Goal: Task Accomplishment & Management: Use online tool/utility

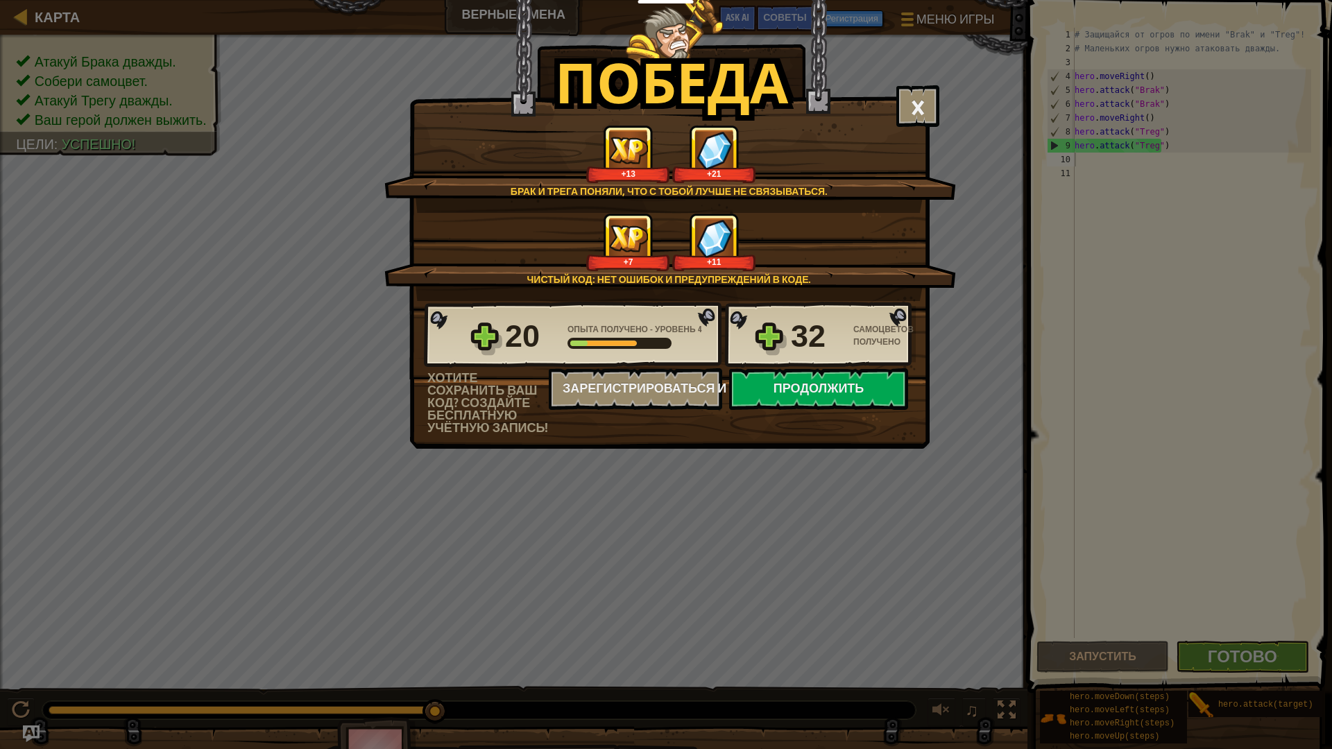
scroll to position [6, 0]
click at [924, 96] on button "×" at bounding box center [917, 106] width 43 height 42
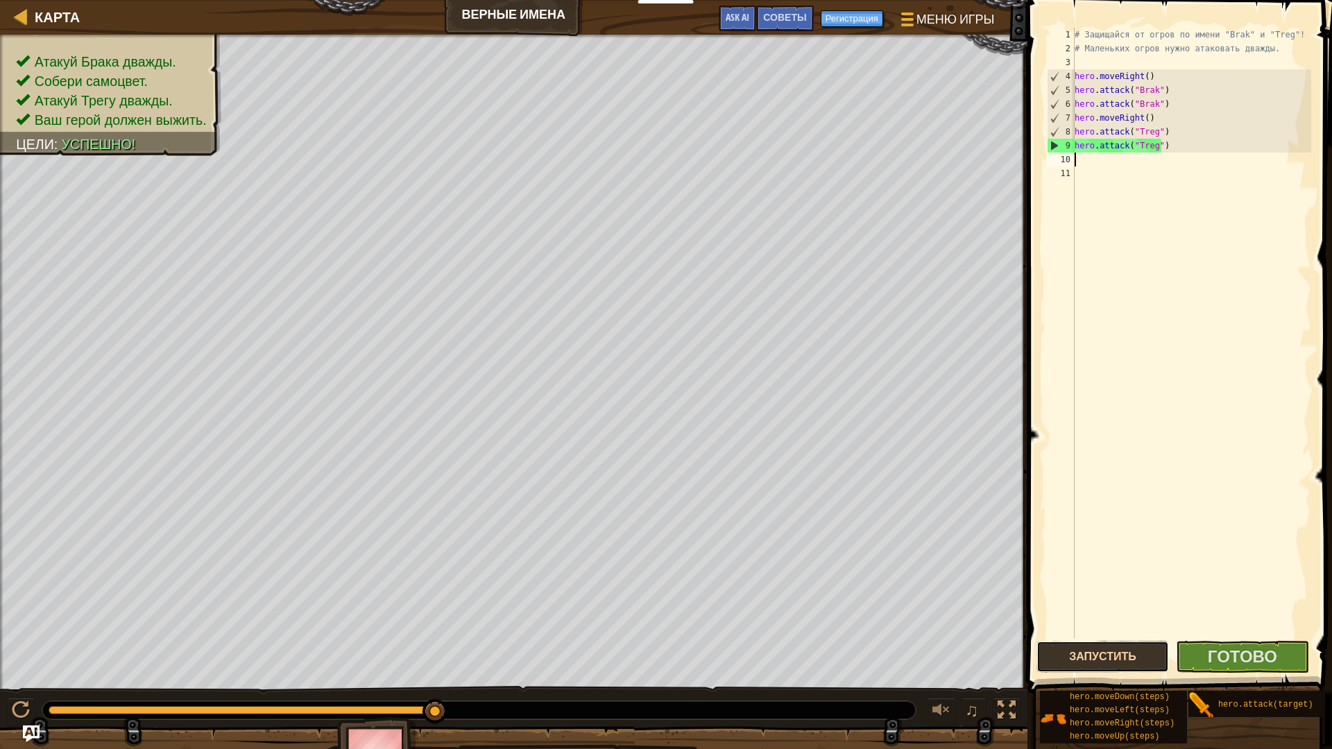
click at [1157, 653] on button "Запустить" at bounding box center [1102, 657] width 132 height 32
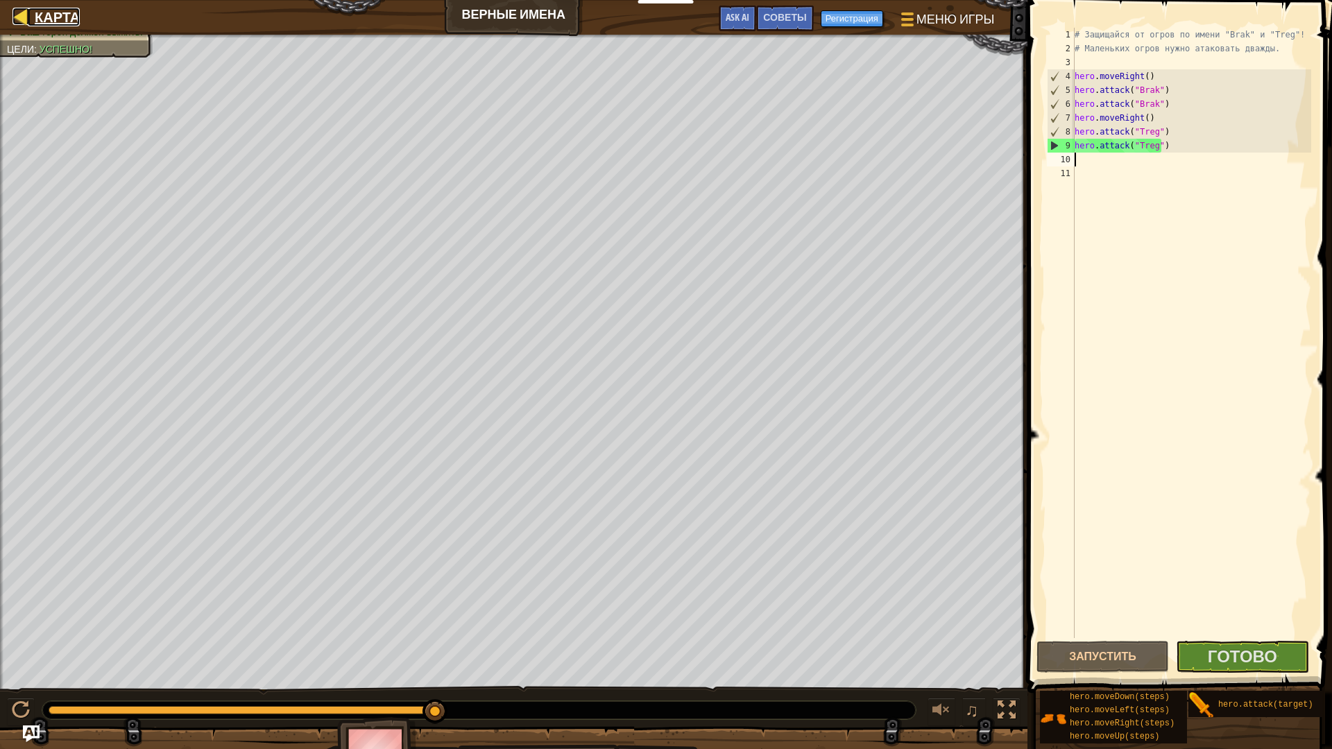
click at [38, 14] on span "Карта" at bounding box center [57, 17] width 45 height 19
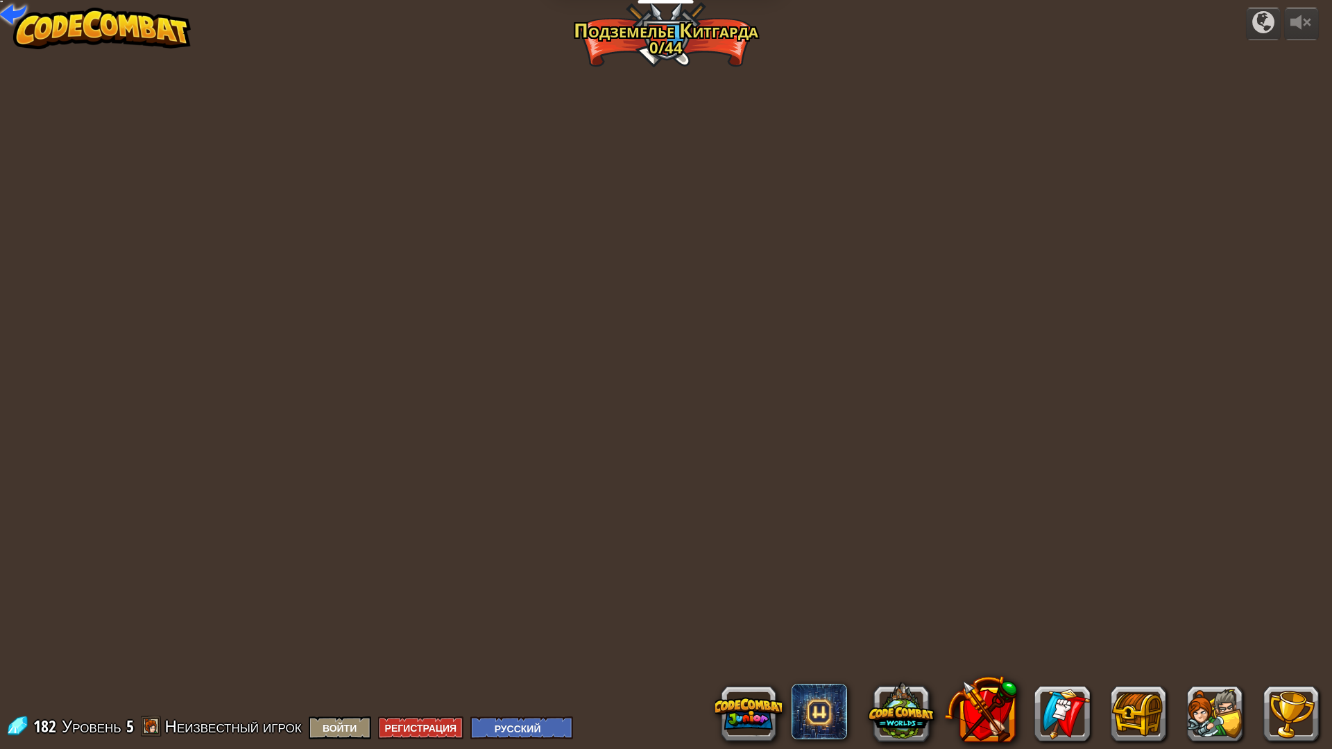
select select "ru"
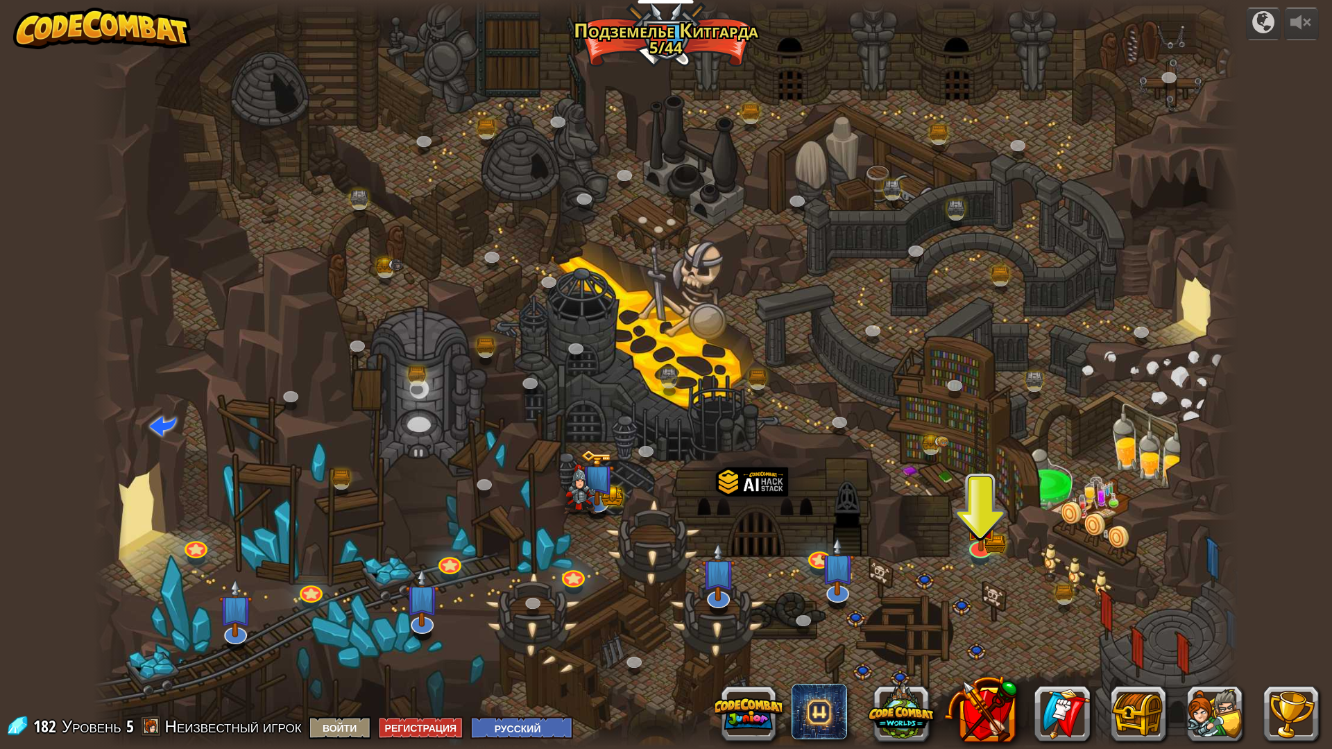
drag, startPoint x: 643, startPoint y: 555, endPoint x: 705, endPoint y: 471, distance: 104.6
click at [705, 471] on div at bounding box center [666, 374] width 1146 height 749
click at [193, 551] on link at bounding box center [194, 543] width 28 height 28
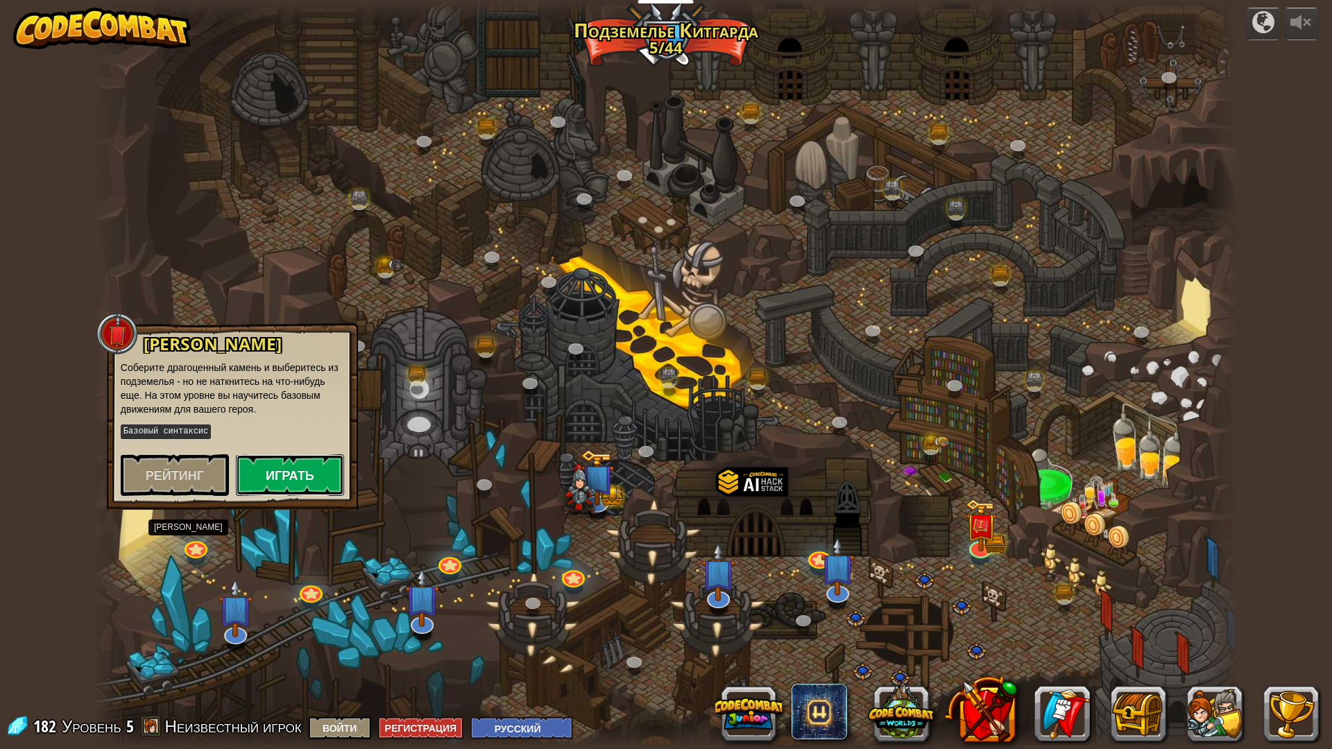
click at [279, 487] on button "Играть" at bounding box center [290, 475] width 108 height 42
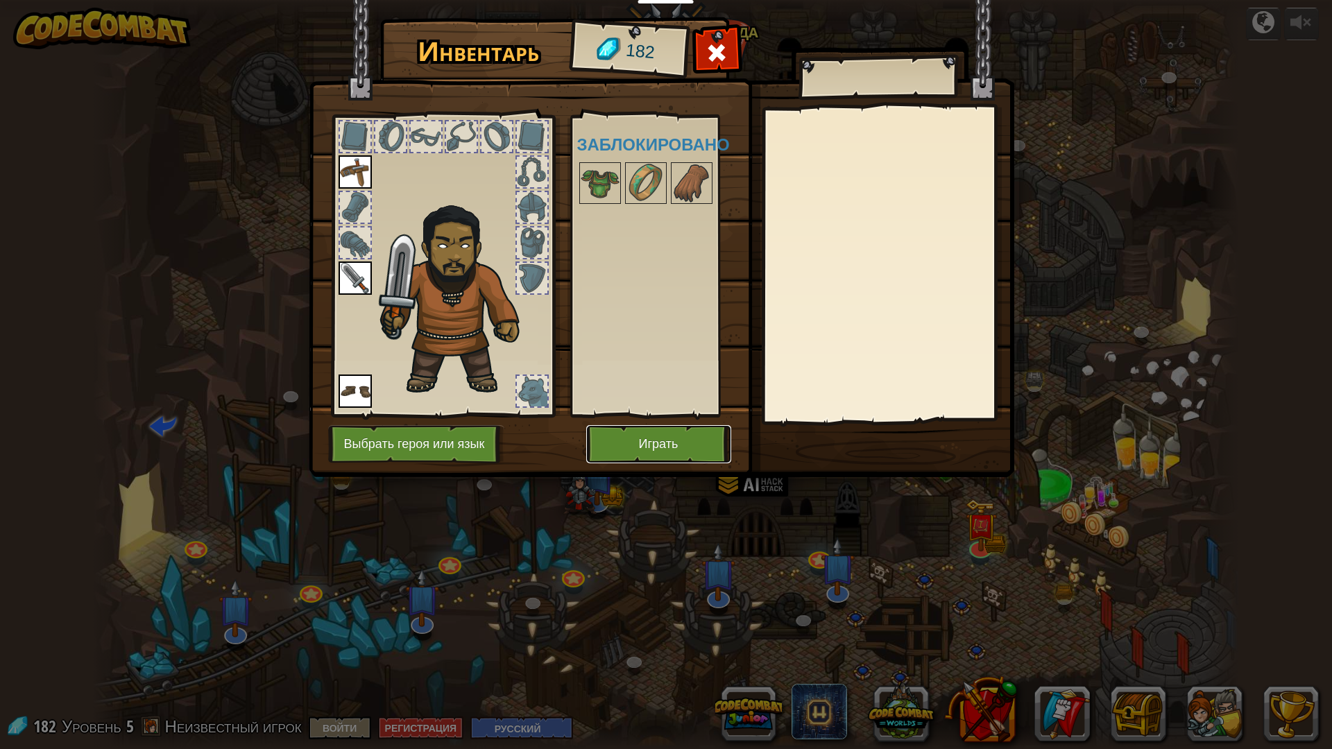
click at [669, 442] on button "Играть" at bounding box center [658, 444] width 145 height 38
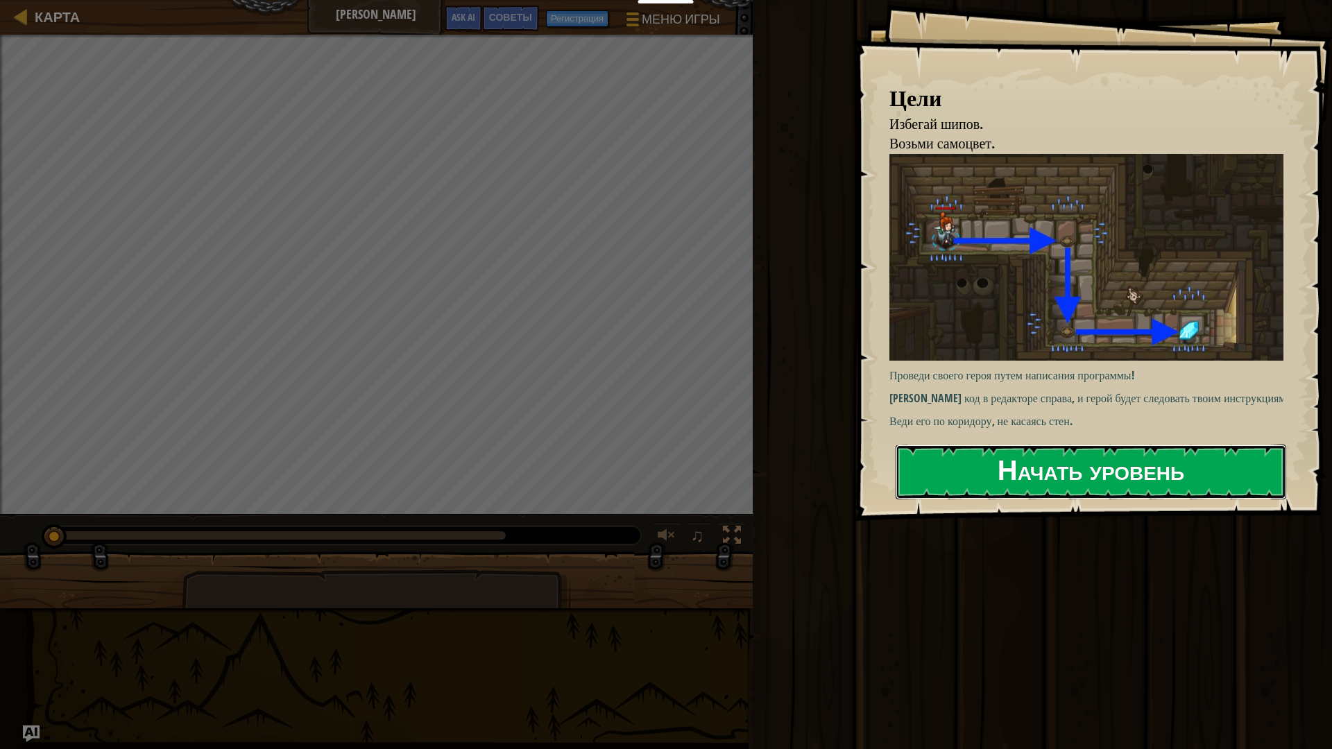
click at [1049, 492] on button "Начать уровень" at bounding box center [1090, 472] width 390 height 55
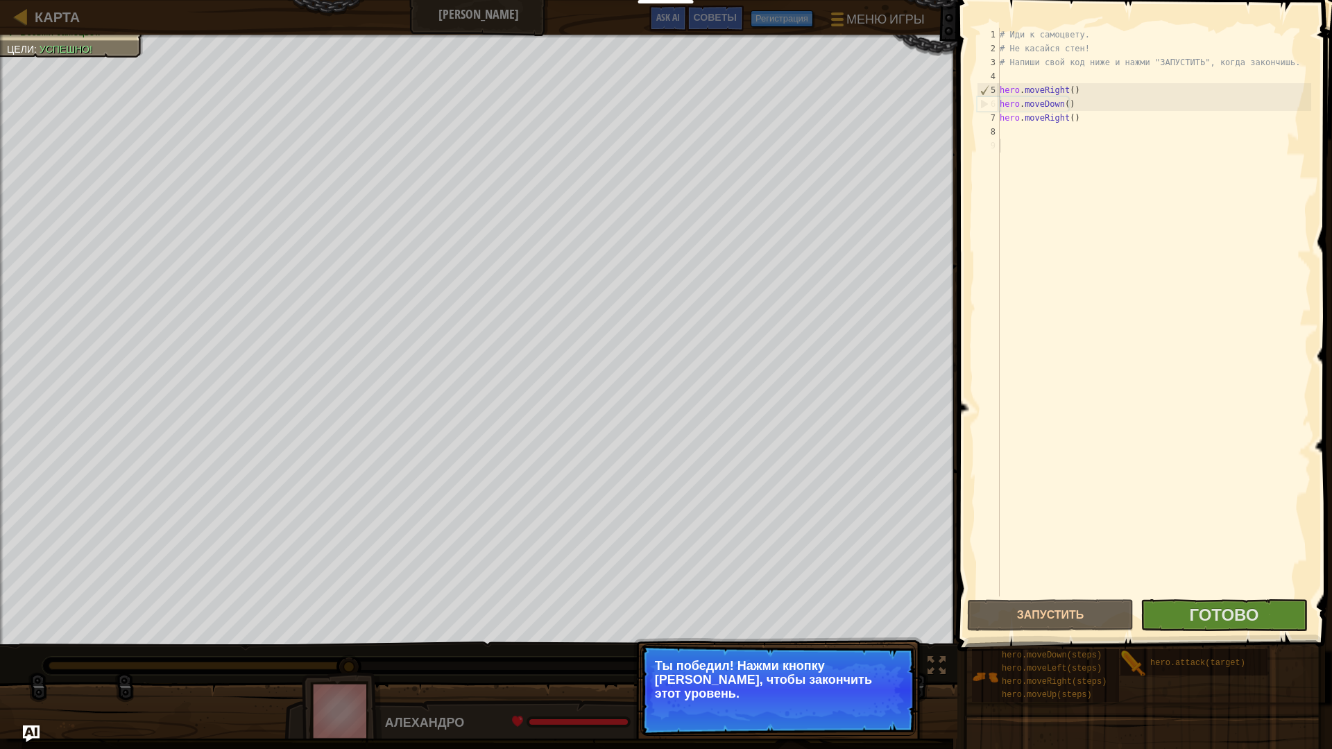
click at [792, 695] on p "Ты победил! Нажми кнопку [PERSON_NAME], чтобы закончить этот уровень." at bounding box center [777, 690] width 275 height 92
click at [1153, 619] on button "Готово" at bounding box center [1223, 615] width 166 height 32
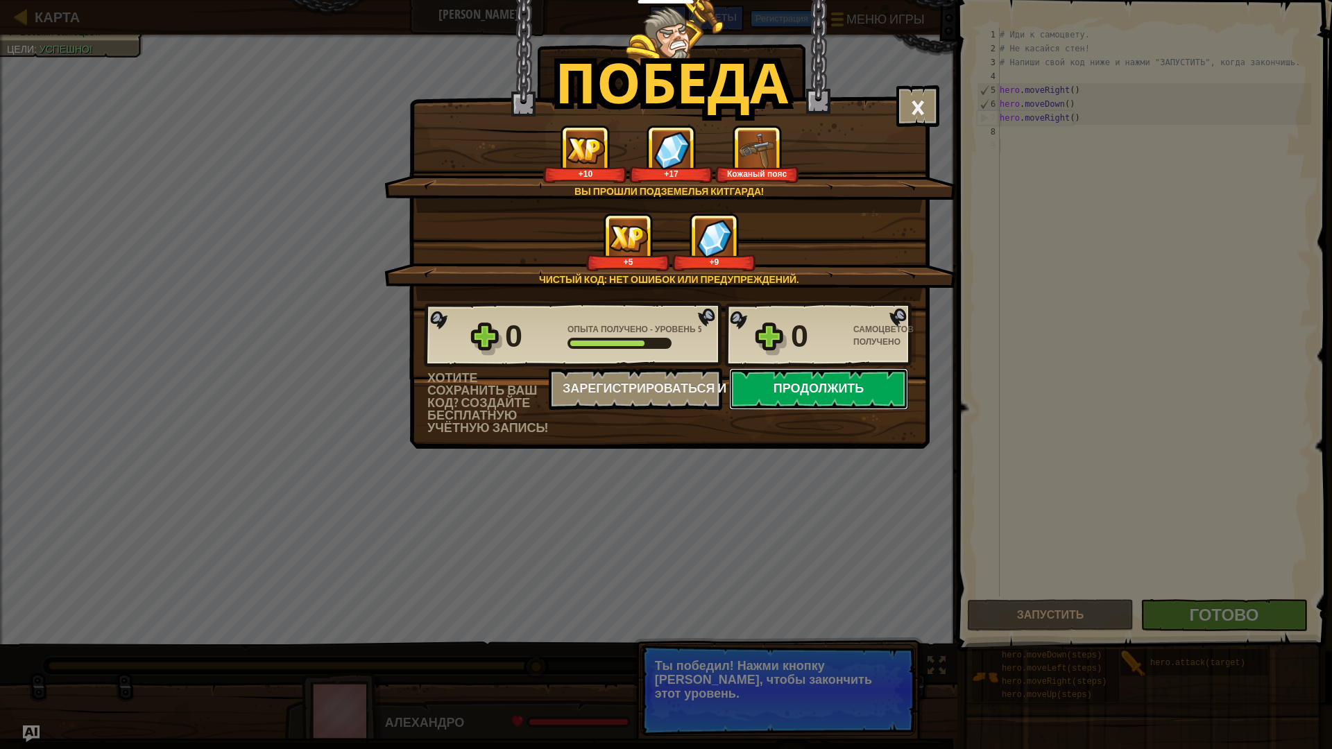
click at [802, 404] on button "Продолжить" at bounding box center [818, 389] width 179 height 42
select select "ru"
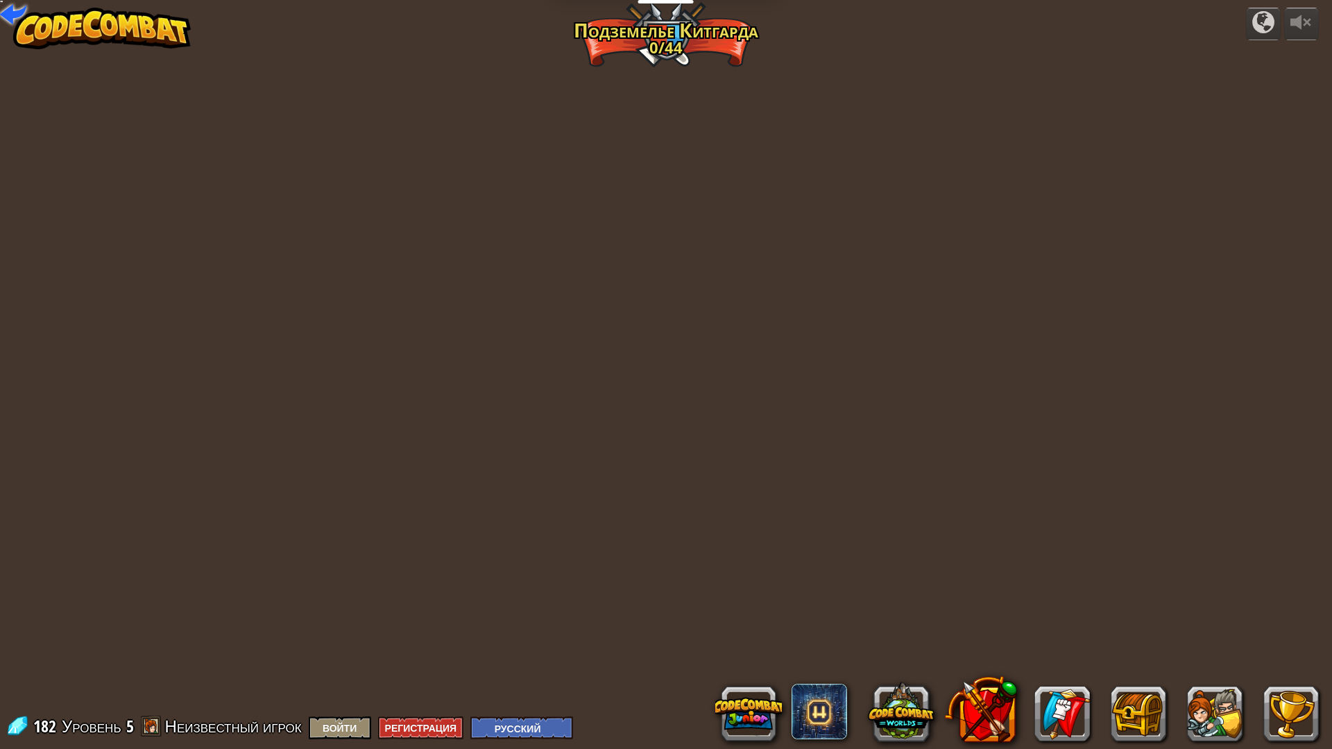
select select "ru"
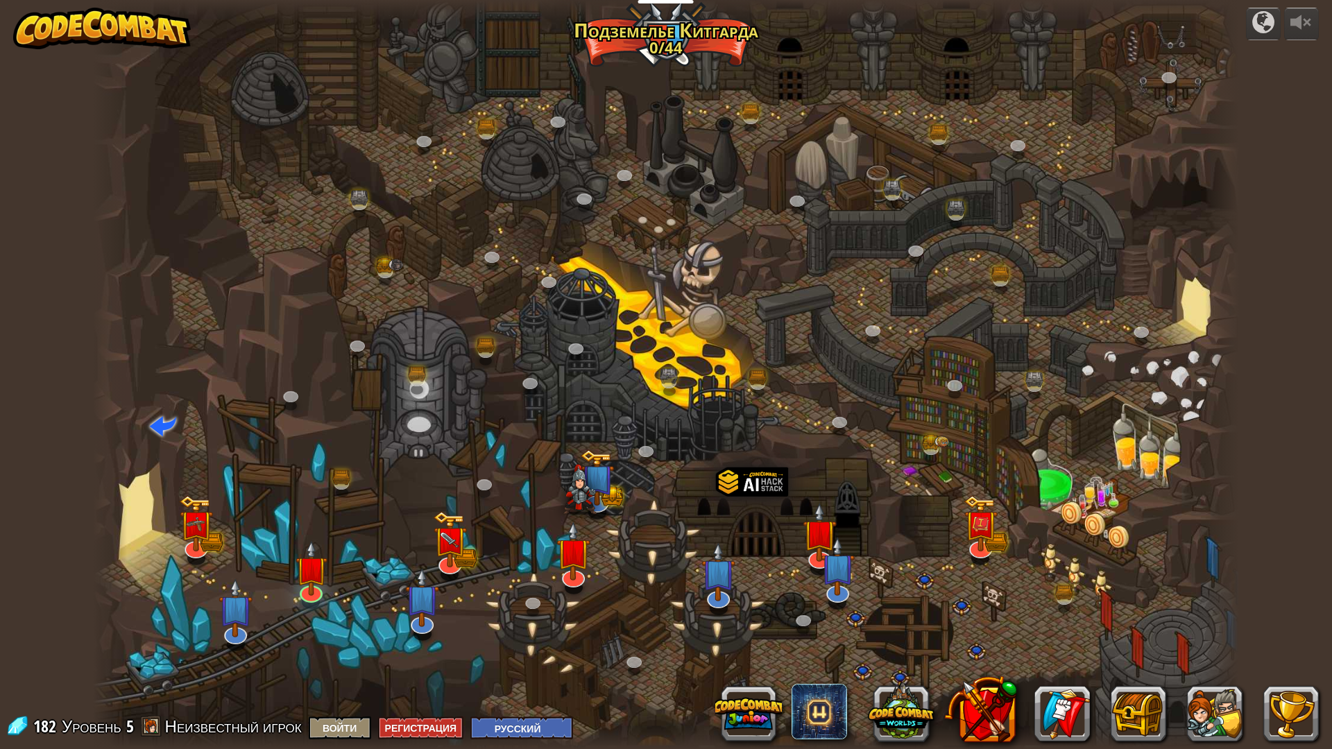
select select "ru"
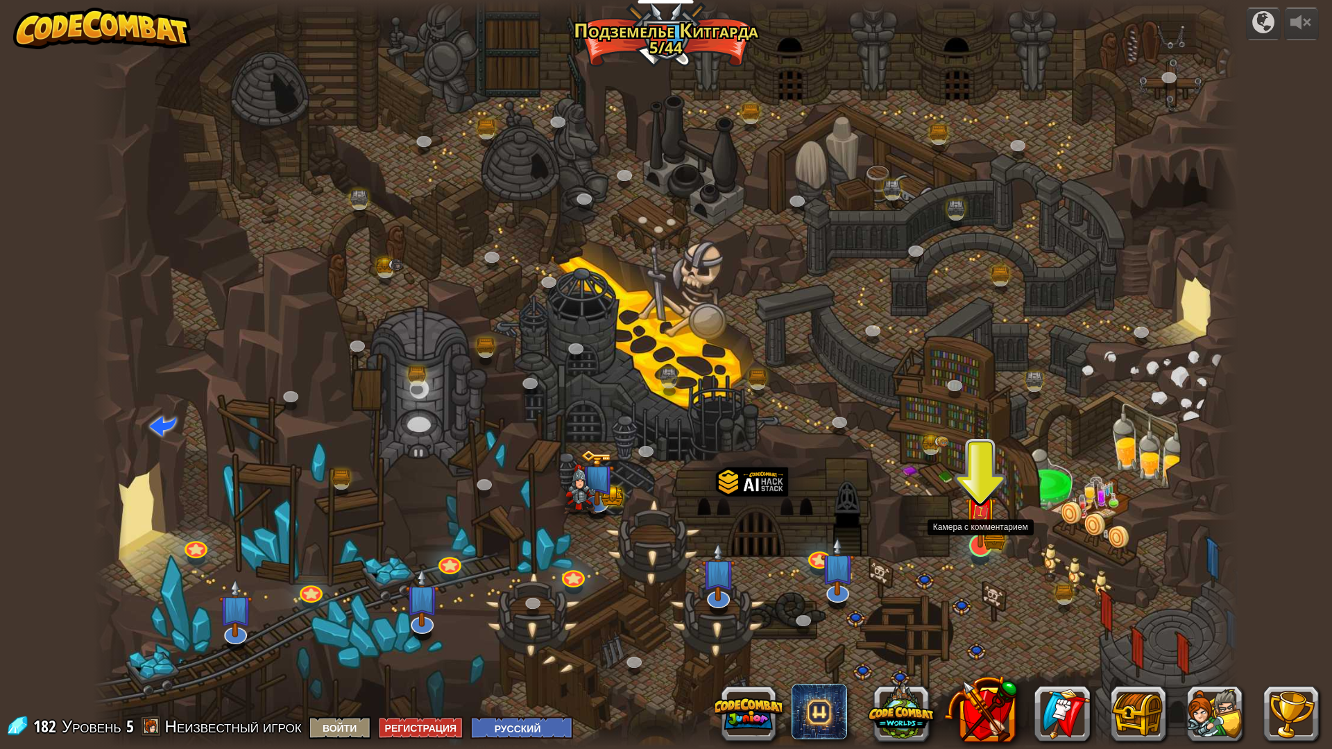
click at [982, 549] on div at bounding box center [980, 545] width 23 height 23
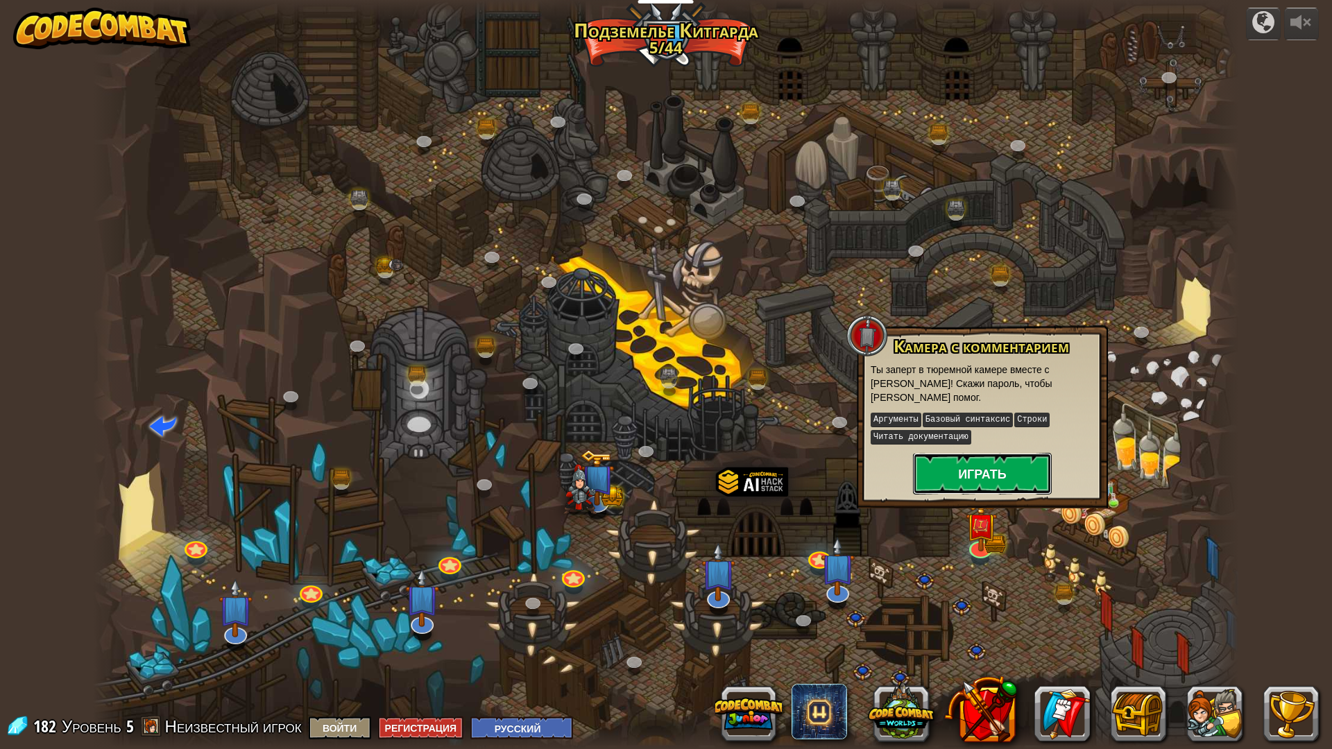
click at [980, 492] on button "Играть" at bounding box center [982, 474] width 139 height 42
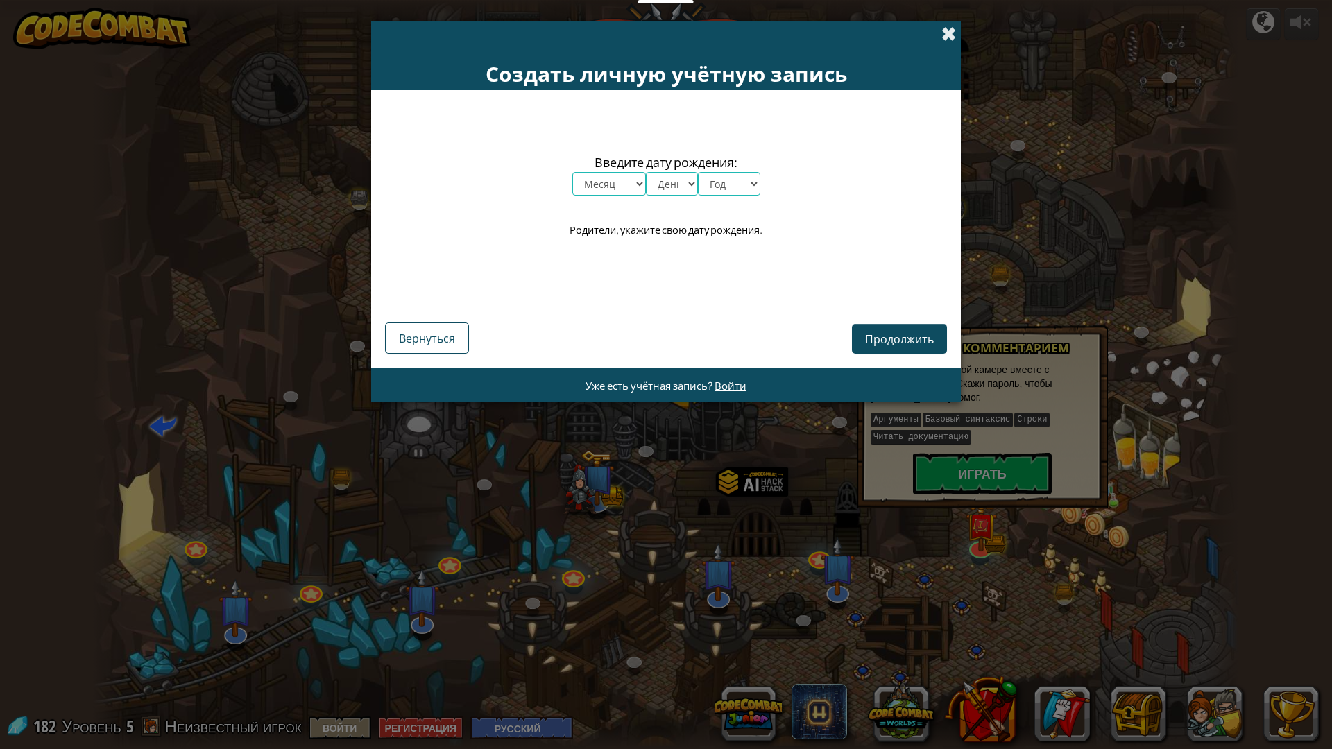
click at [943, 31] on span at bounding box center [948, 33] width 15 height 15
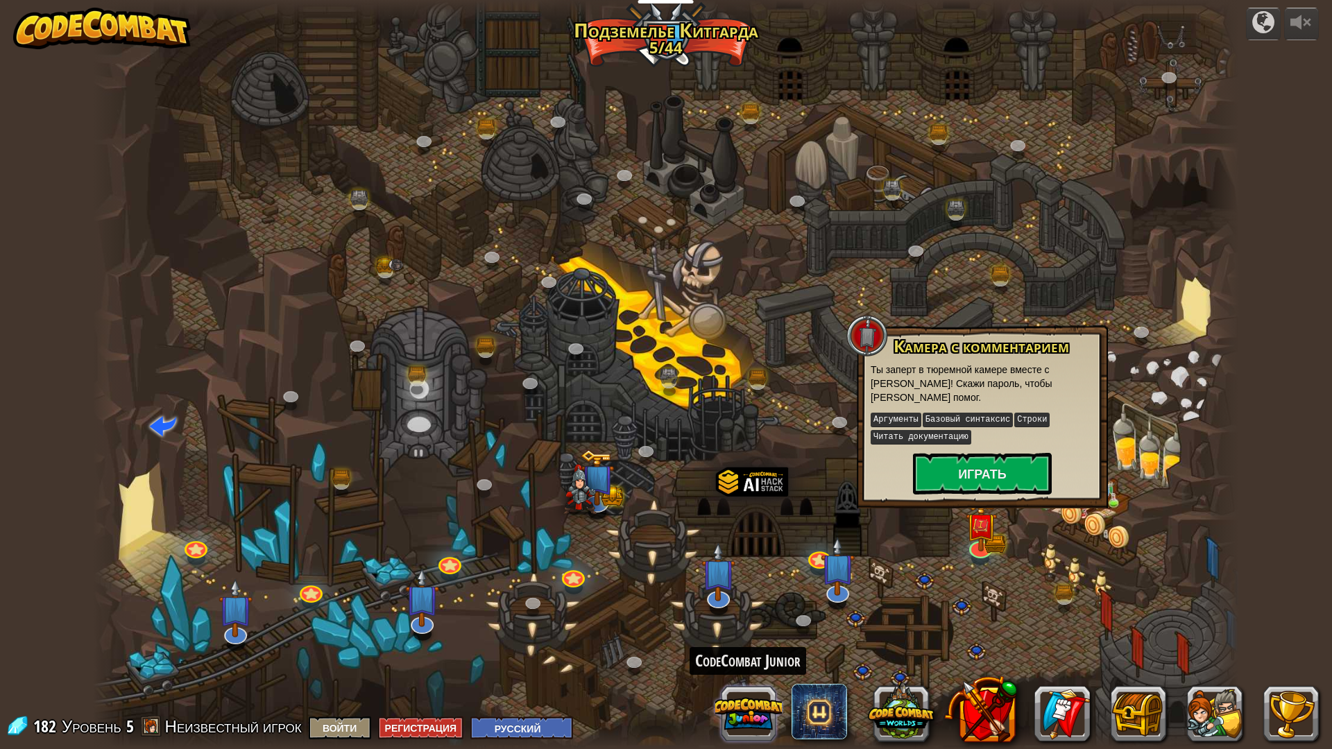
click at [765, 704] on button at bounding box center [748, 713] width 67 height 67
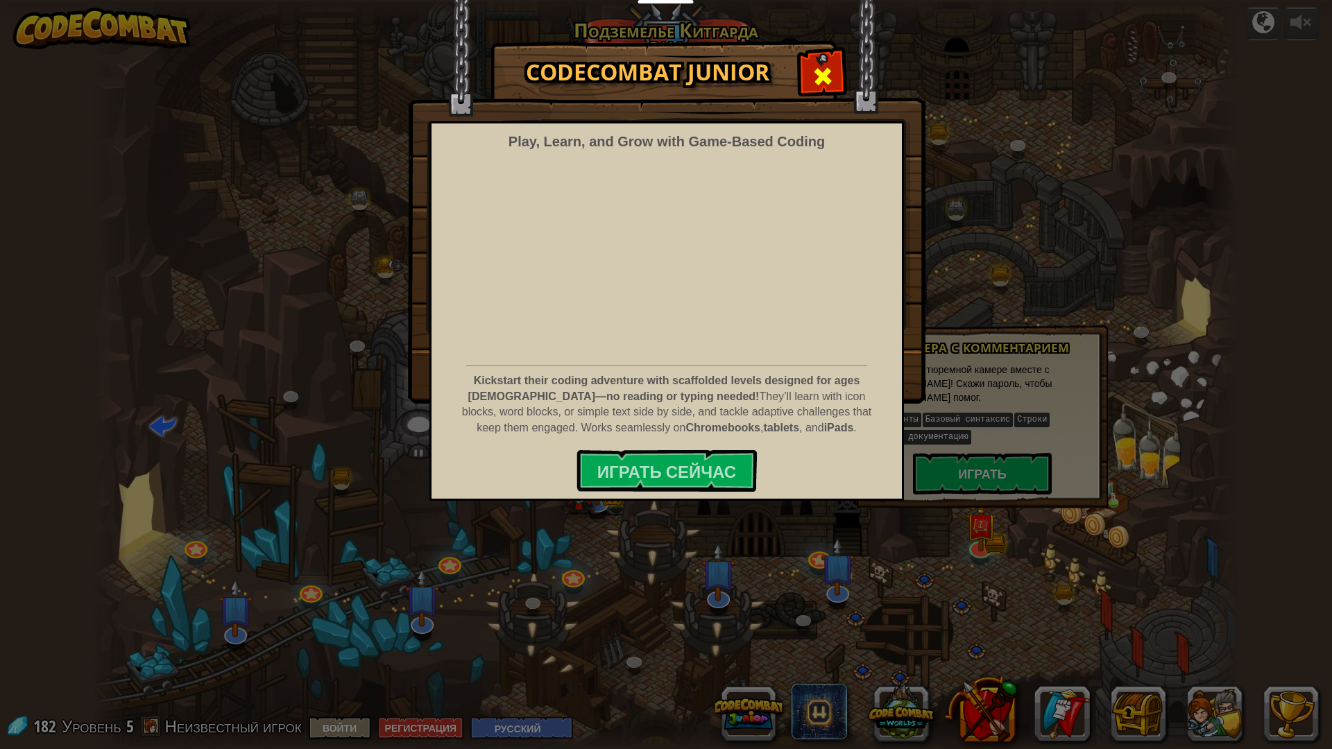
click at [832, 71] on span at bounding box center [822, 76] width 22 height 22
